Goal: Task Accomplishment & Management: Check status

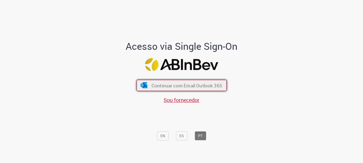
click at [189, 83] on span "Continuar com Email Outlook 365" at bounding box center [186, 86] width 71 height 6
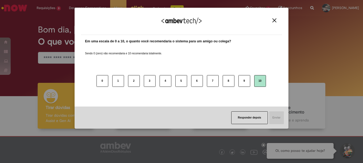
click at [259, 84] on button "10" at bounding box center [260, 81] width 12 height 12
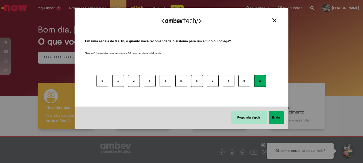
click at [255, 114] on button "Responder depois" at bounding box center [248, 118] width 37 height 13
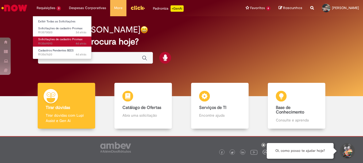
click at [52, 45] on span "4d atrás 4 dias atrás R13569593" at bounding box center [62, 44] width 48 height 4
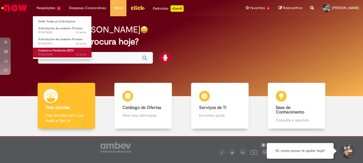
click at [54, 50] on span "Cadastros Pendentes BEES" at bounding box center [56, 51] width 36 height 4
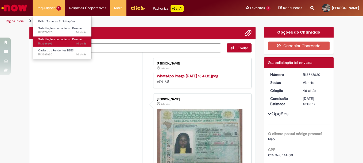
click at [71, 43] on span "4d atrás 4 dias atrás R13569593" at bounding box center [62, 44] width 48 height 4
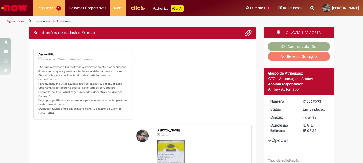
click at [159, 76] on li "Ambev RPA 3d atrás 3 dias atrás Comentários adicionais Olá, sua reativação foi …" at bounding box center [142, 84] width 218 height 71
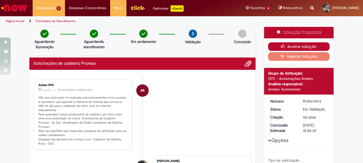
click at [302, 46] on button "Aceitar solução" at bounding box center [299, 46] width 62 height 9
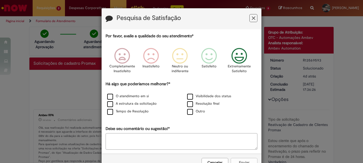
click at [241, 58] on icon "Feedback" at bounding box center [239, 56] width 20 height 16
click at [110, 97] on label "O atendimento em si" at bounding box center [128, 96] width 42 height 5
click at [189, 96] on label "Visibilidade dos status" at bounding box center [209, 96] width 44 height 5
click at [241, 161] on button "Enviar" at bounding box center [243, 162] width 27 height 9
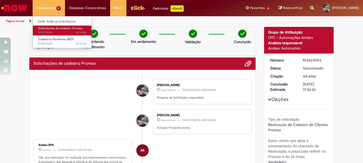
click at [59, 29] on span "Solicitações de cadastro Promax" at bounding box center [60, 28] width 44 height 4
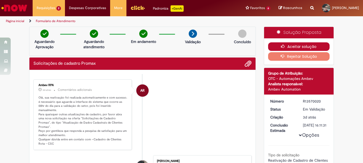
drag, startPoint x: 282, startPoint y: 43, endPoint x: 294, endPoint y: 43, distance: 12.3
click at [282, 43] on button "Aceitar solução" at bounding box center [299, 46] width 62 height 9
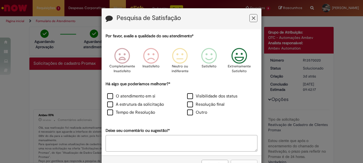
drag, startPoint x: 234, startPoint y: 56, endPoint x: 220, endPoint y: 63, distance: 15.6
click at [234, 56] on icon "Feedback" at bounding box center [239, 56] width 20 height 16
click at [107, 99] on label "O atendimento em si" at bounding box center [131, 96] width 48 height 6
click at [187, 94] on label "Visibilidade dos status" at bounding box center [212, 96] width 50 height 6
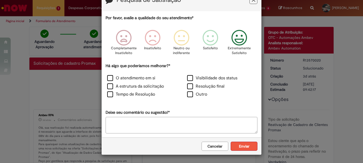
click at [237, 145] on button "Enviar" at bounding box center [243, 146] width 27 height 9
